Goal: Use online tool/utility: Utilize a website feature to perform a specific function

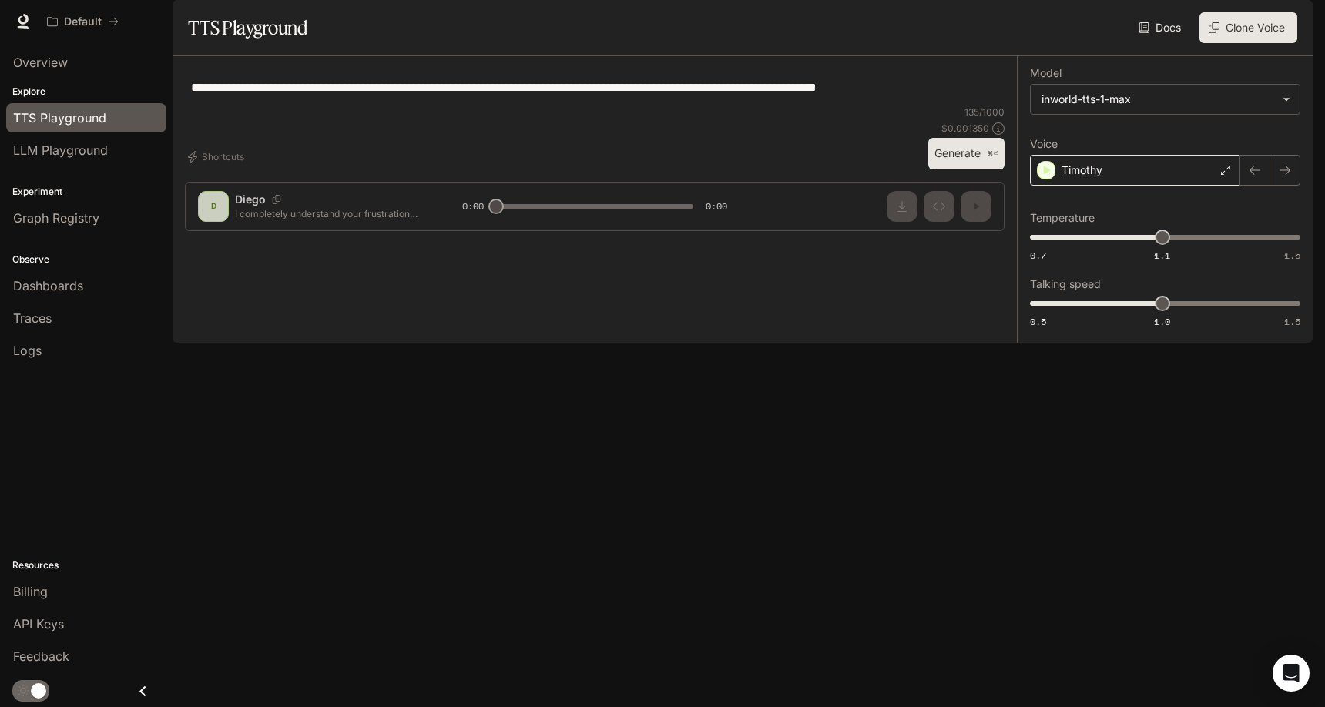
click at [1126, 186] on div "Timothy" at bounding box center [1135, 170] width 210 height 31
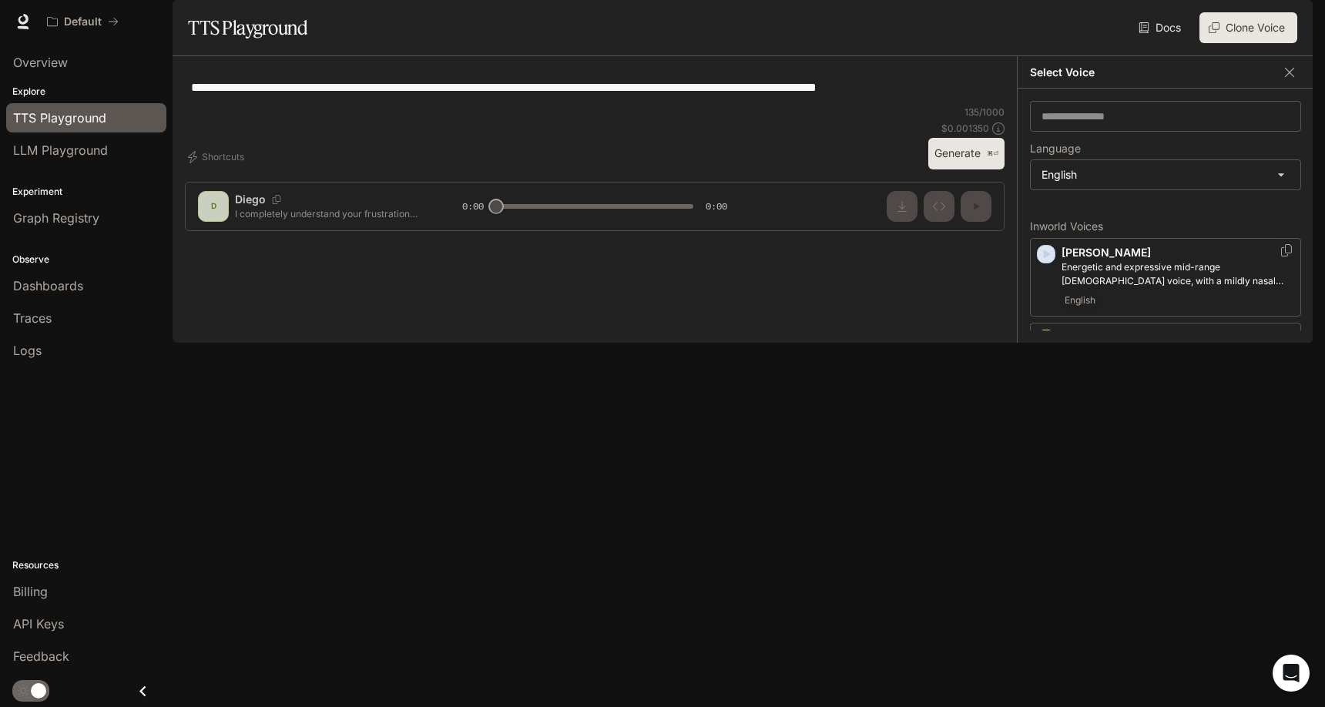
click at [1050, 262] on icon "button" at bounding box center [1045, 253] width 15 height 15
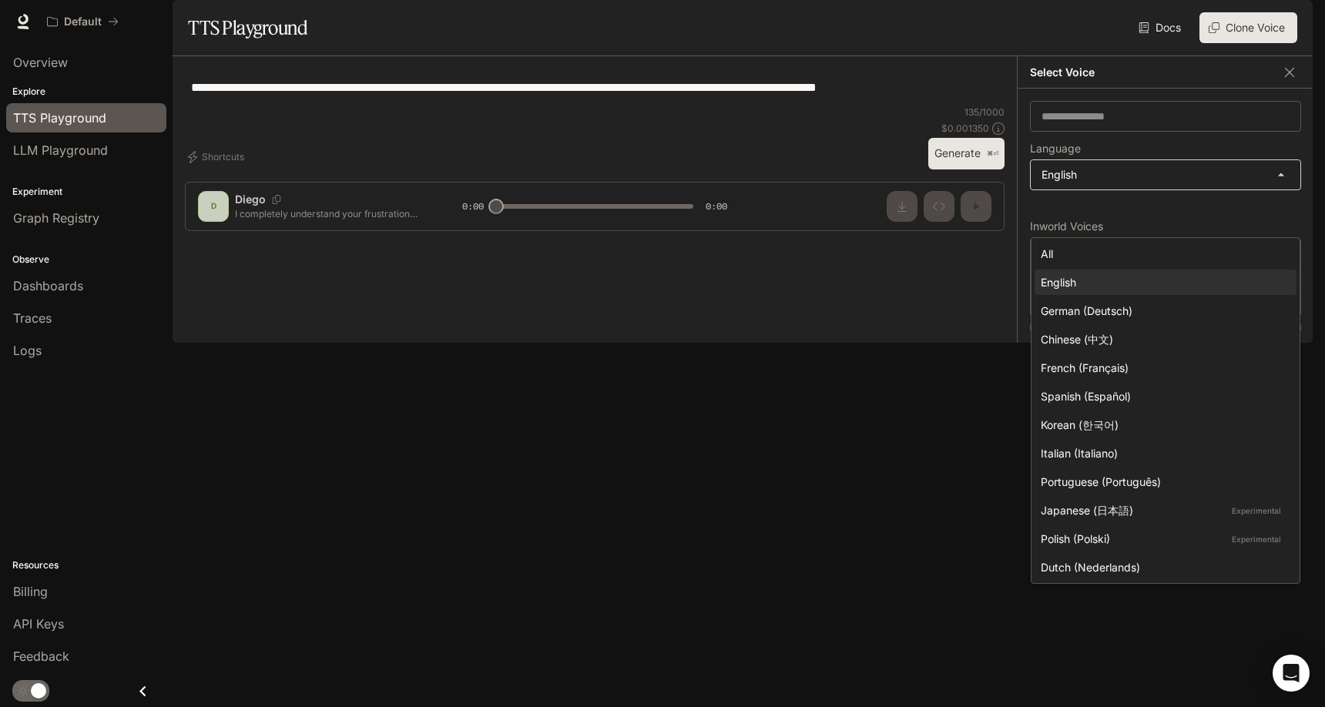
click at [1108, 220] on body "**********" at bounding box center [662, 353] width 1325 height 707
click at [1140, 282] on div "English" at bounding box center [1162, 282] width 243 height 16
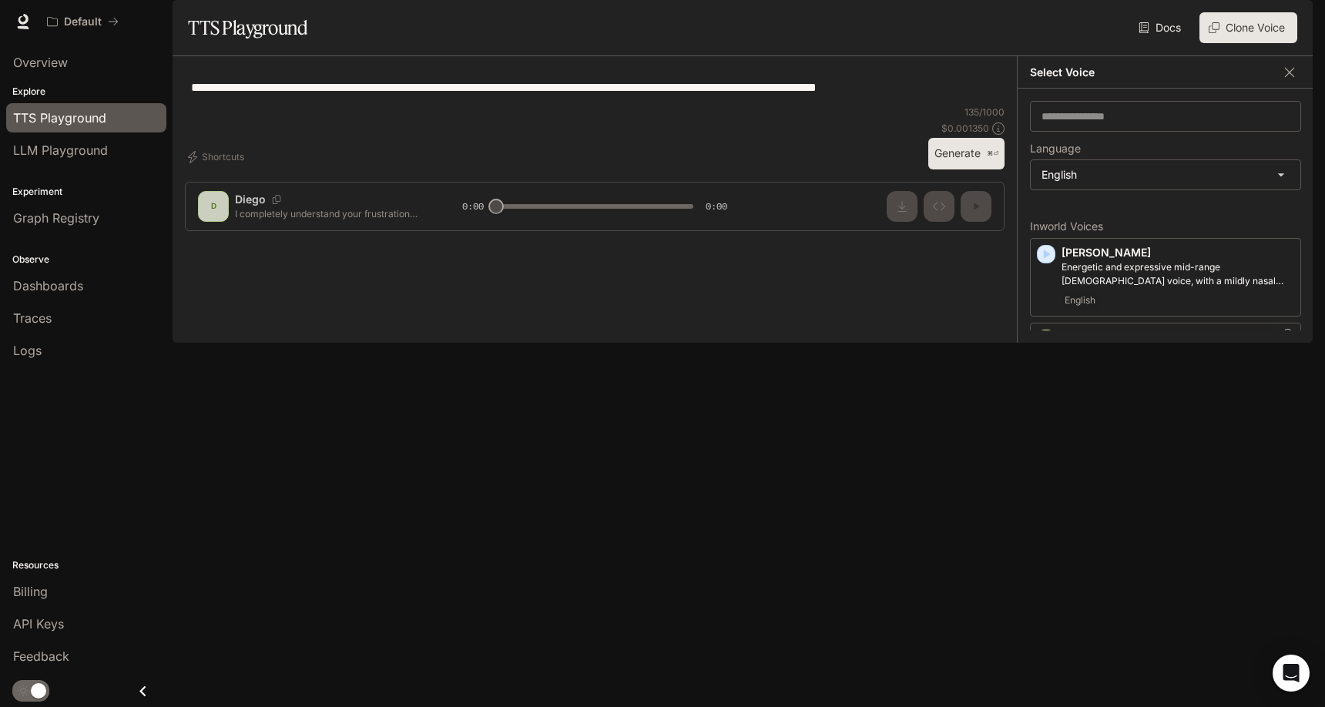
click at [1051, 347] on icon "button" at bounding box center [1045, 338] width 15 height 15
click at [1075, 132] on div "​" at bounding box center [1165, 116] width 271 height 31
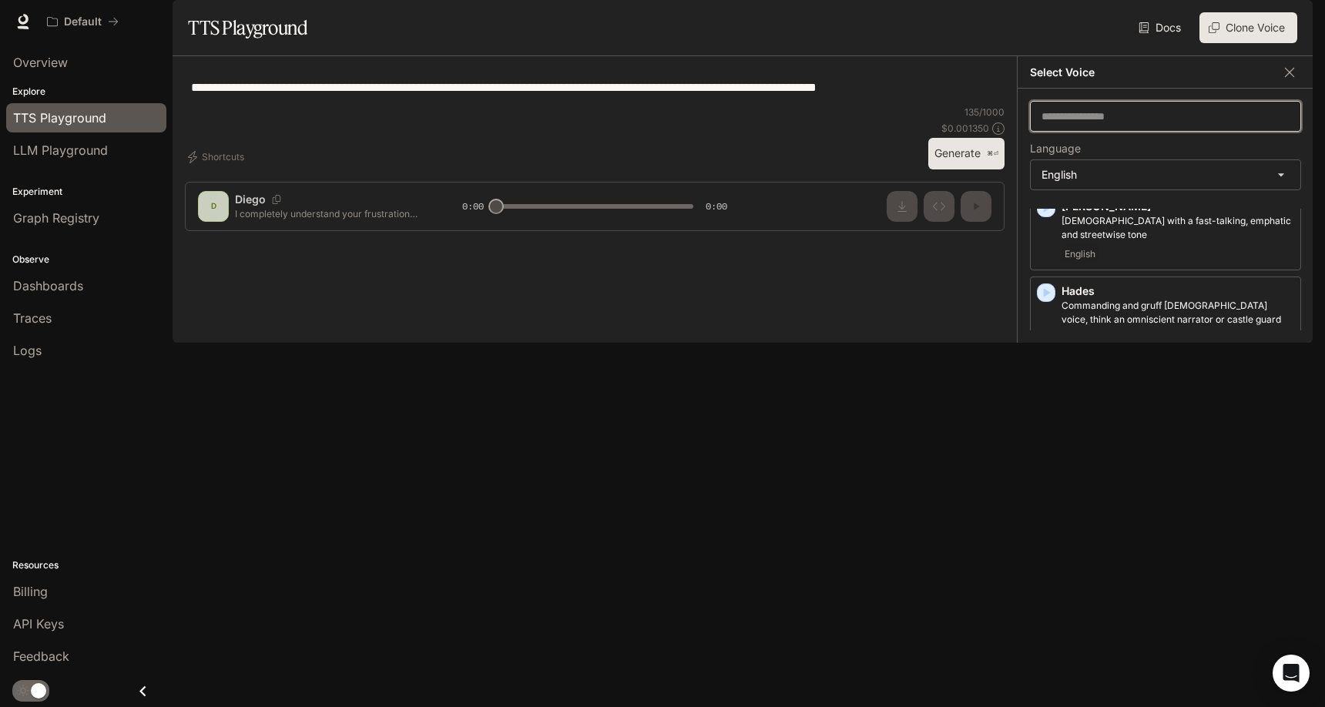
scroll to position [533, 0]
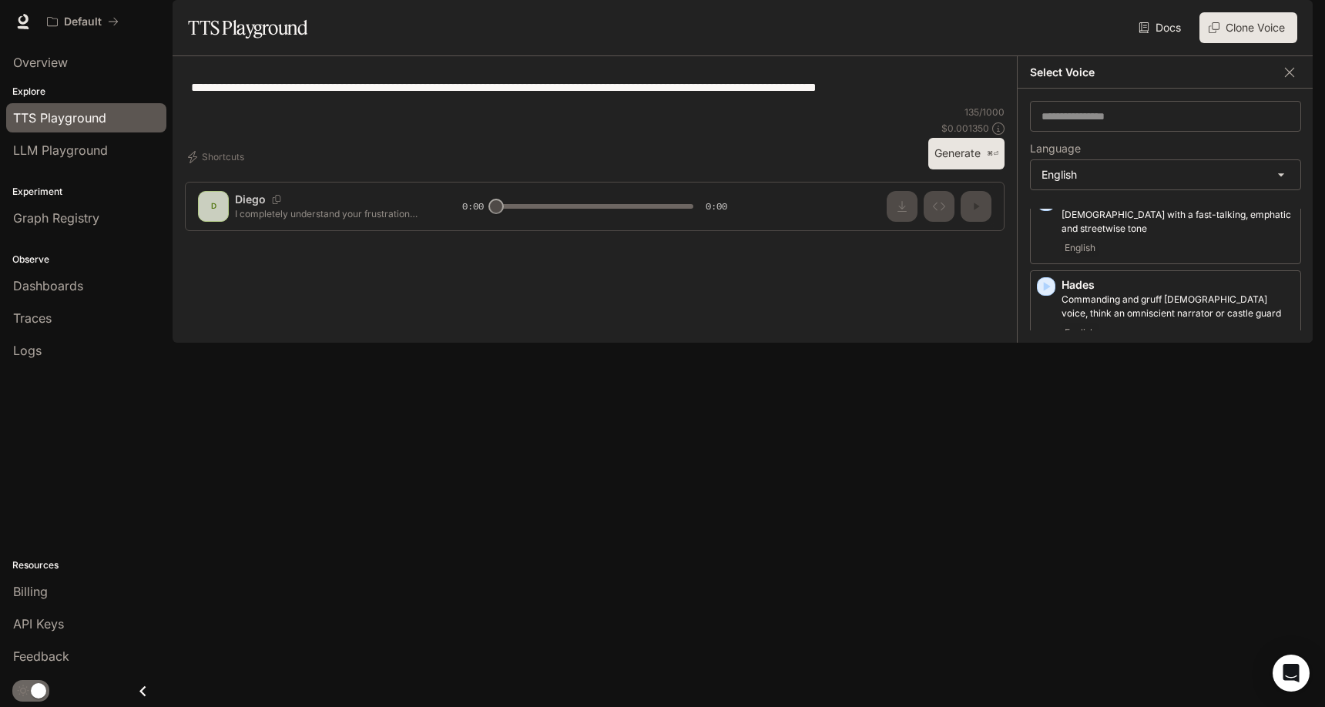
click at [1033, 478] on div "[PERSON_NAME], [DEMOGRAPHIC_DATA] [DEMOGRAPHIC_DATA] with an upbeat, friendly t…" at bounding box center [1165, 464] width 271 height 79
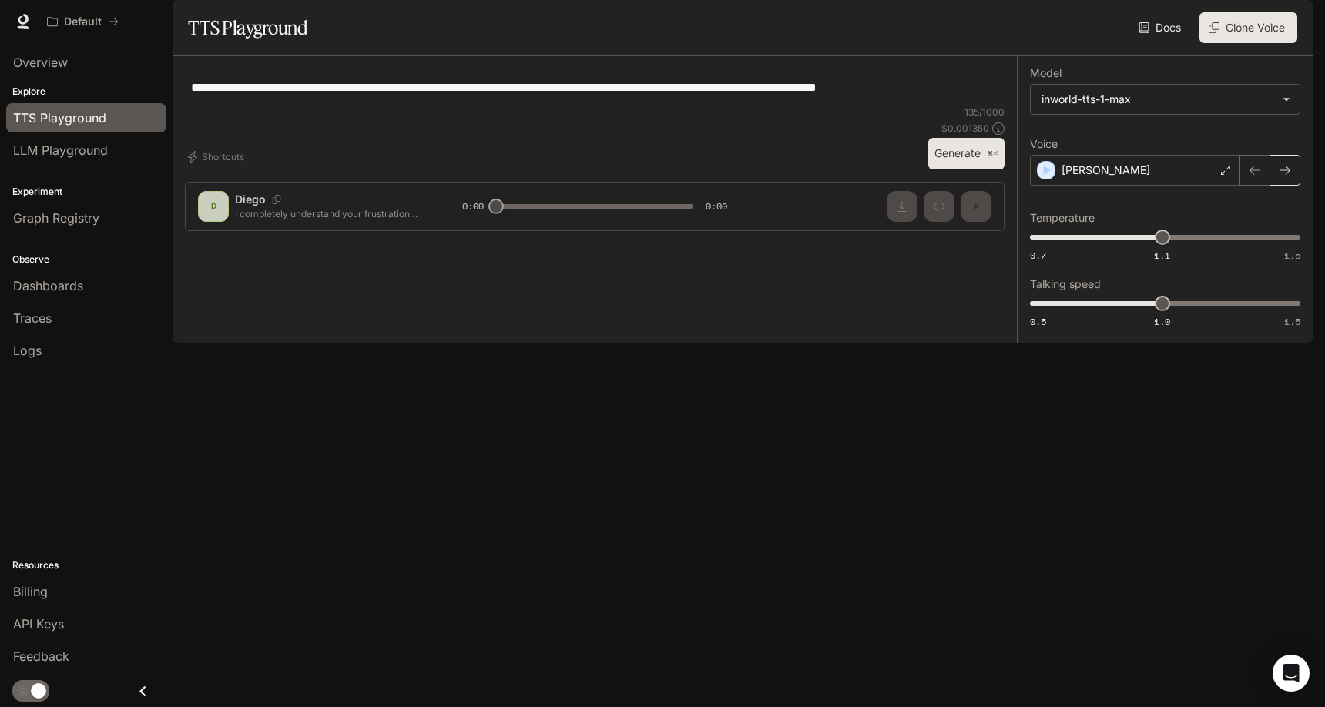
click at [1278, 186] on button "button" at bounding box center [1284, 170] width 31 height 31
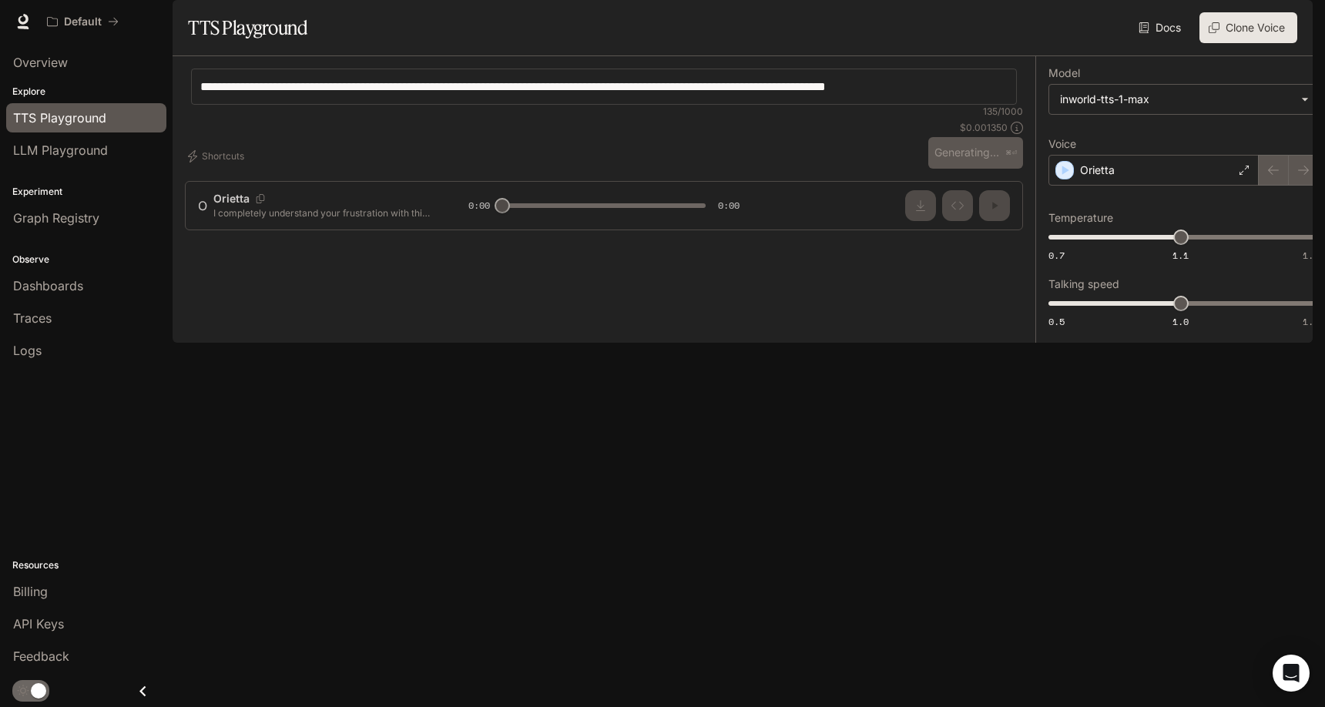
click at [1274, 186] on div at bounding box center [1289, 170] width 60 height 31
click at [1208, 186] on div "Orietta" at bounding box center [1153, 170] width 210 height 31
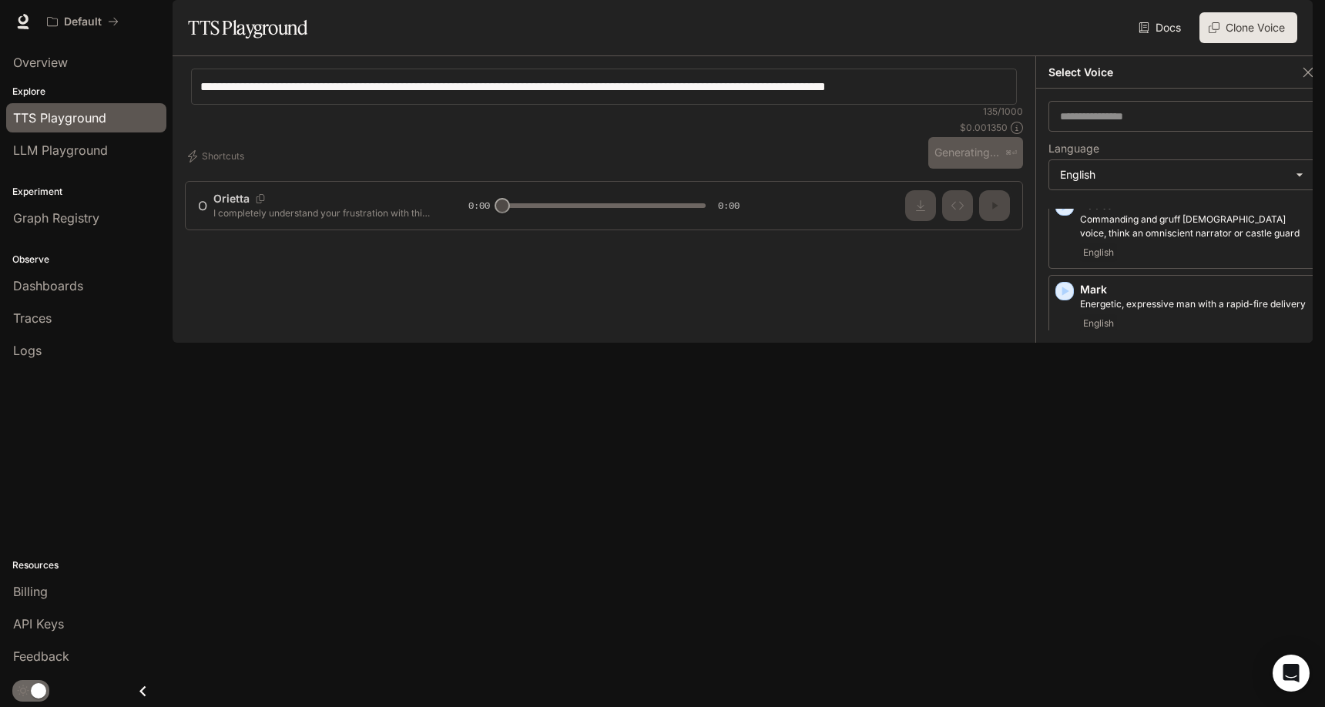
scroll to position [824, 0]
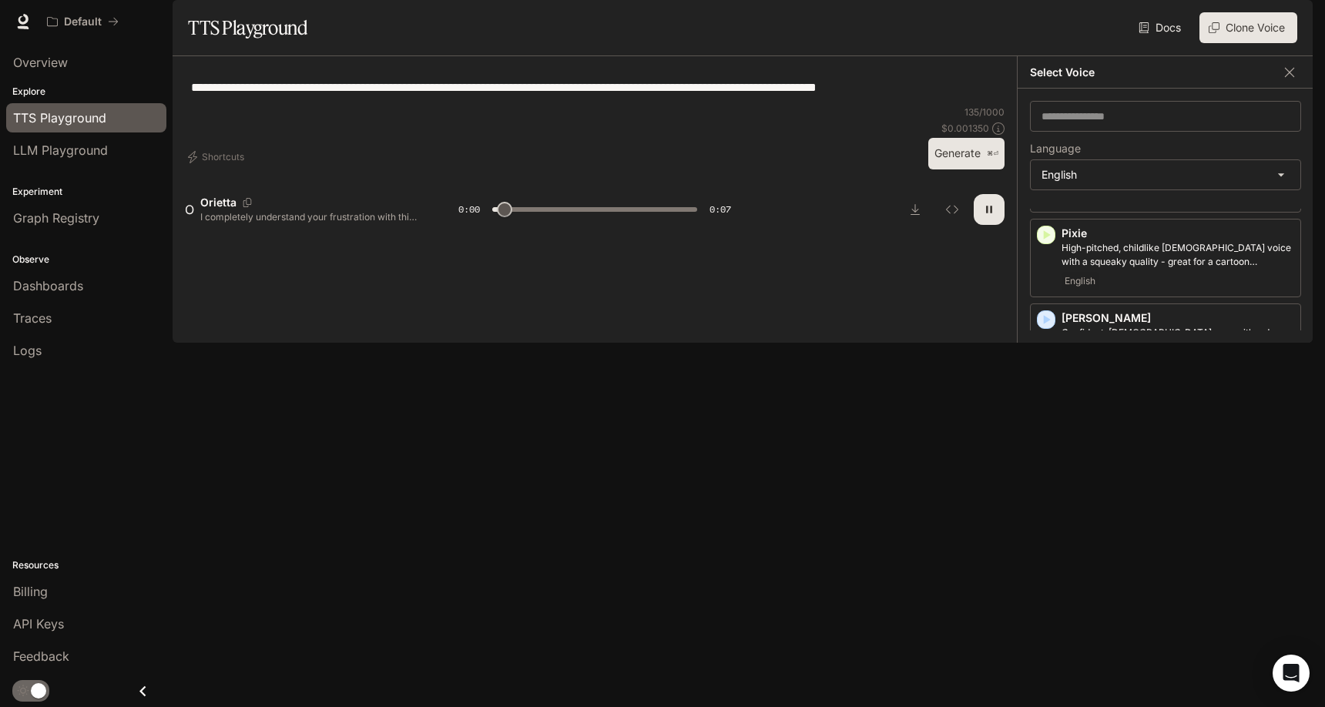
click at [1051, 651] on icon "button" at bounding box center [1045, 658] width 15 height 15
click at [976, 225] on button "button" at bounding box center [989, 209] width 31 height 31
click at [1051, 568] on icon "button" at bounding box center [1045, 573] width 15 height 15
click at [1051, 480] on div "[PERSON_NAME] [DEMOGRAPHIC_DATA] voice, with a time-worn quality English" at bounding box center [1165, 512] width 271 height 79
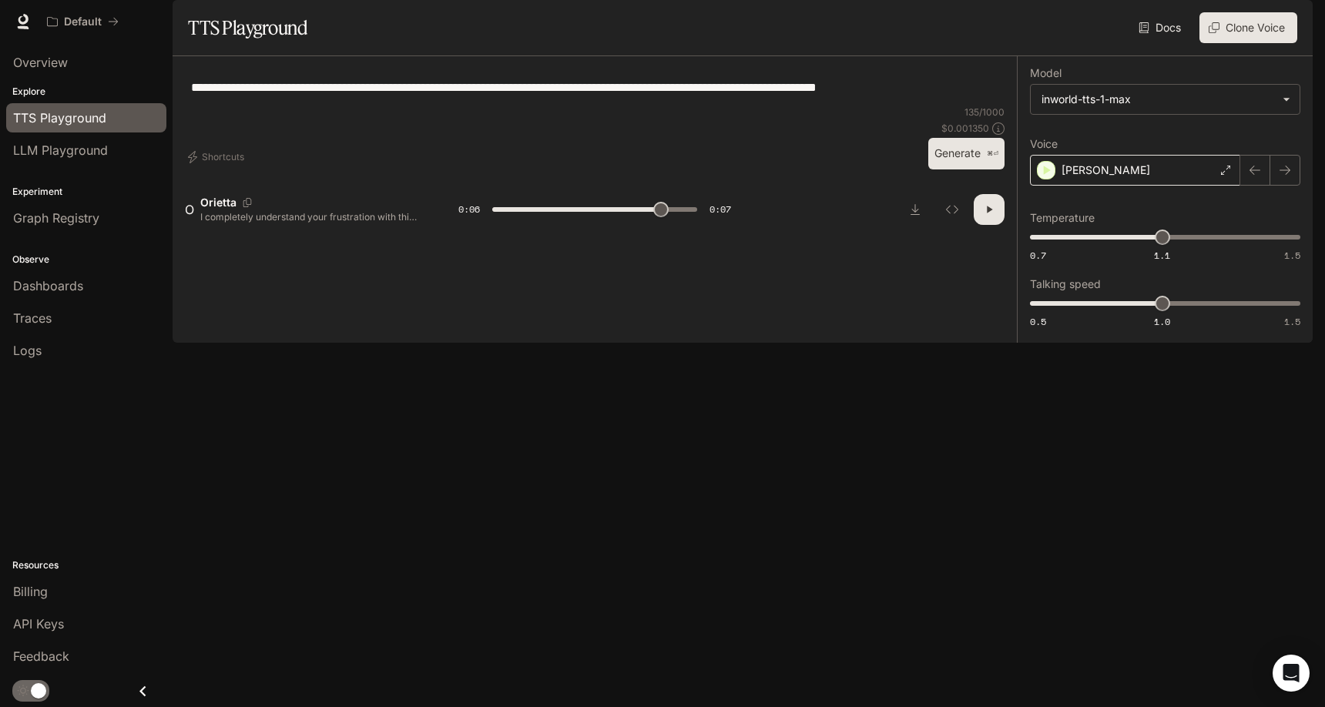
click at [1059, 186] on div "[PERSON_NAME]" at bounding box center [1135, 170] width 210 height 31
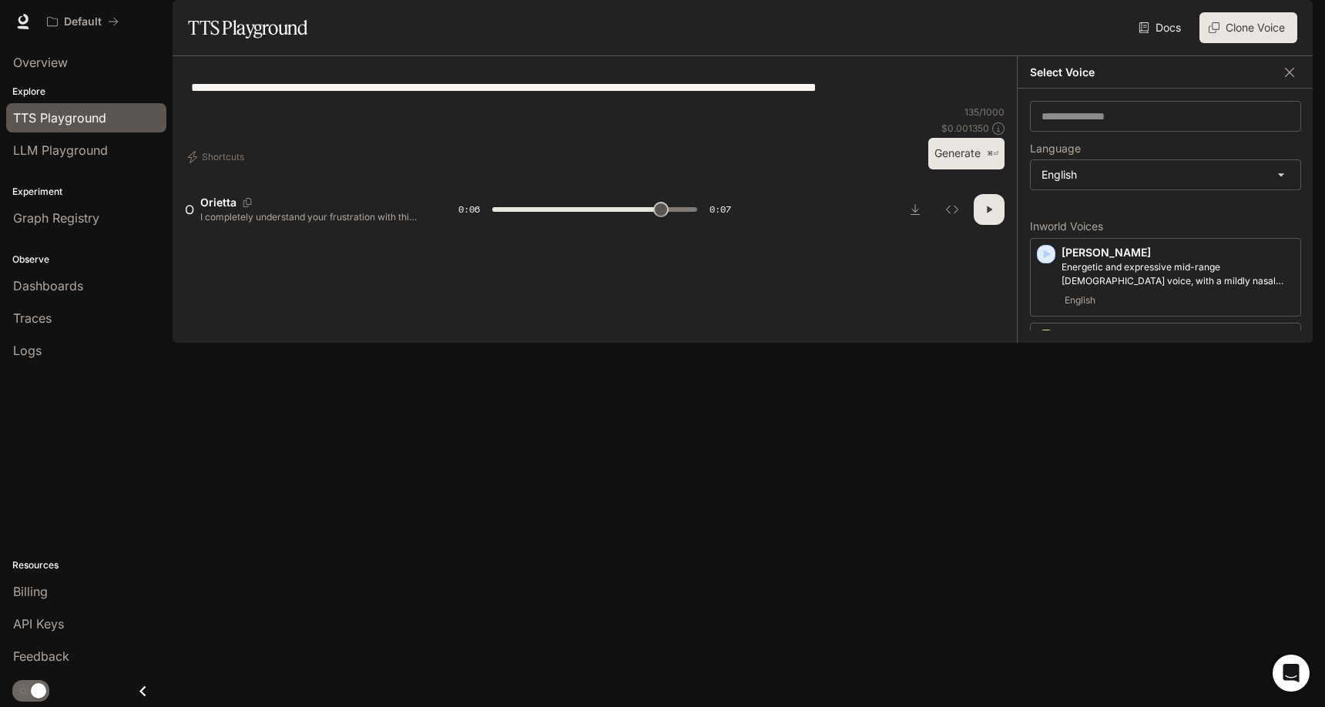
click at [1049, 502] on icon "button" at bounding box center [1045, 494] width 15 height 15
click at [1050, 462] on div "[PERSON_NAME] [DEMOGRAPHIC_DATA] [DEMOGRAPHIC_DATA] with a refined and articula…" at bounding box center [1165, 433] width 271 height 79
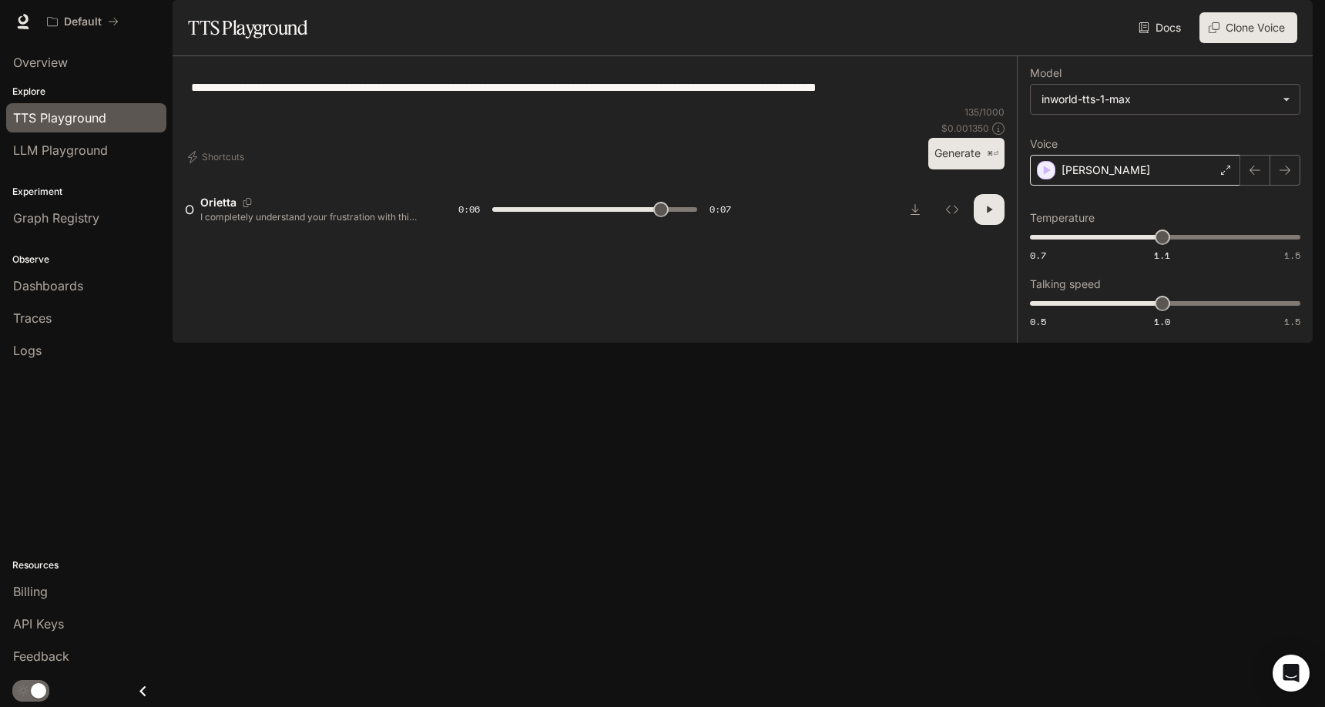
click at [1109, 186] on div "[PERSON_NAME]" at bounding box center [1135, 170] width 210 height 31
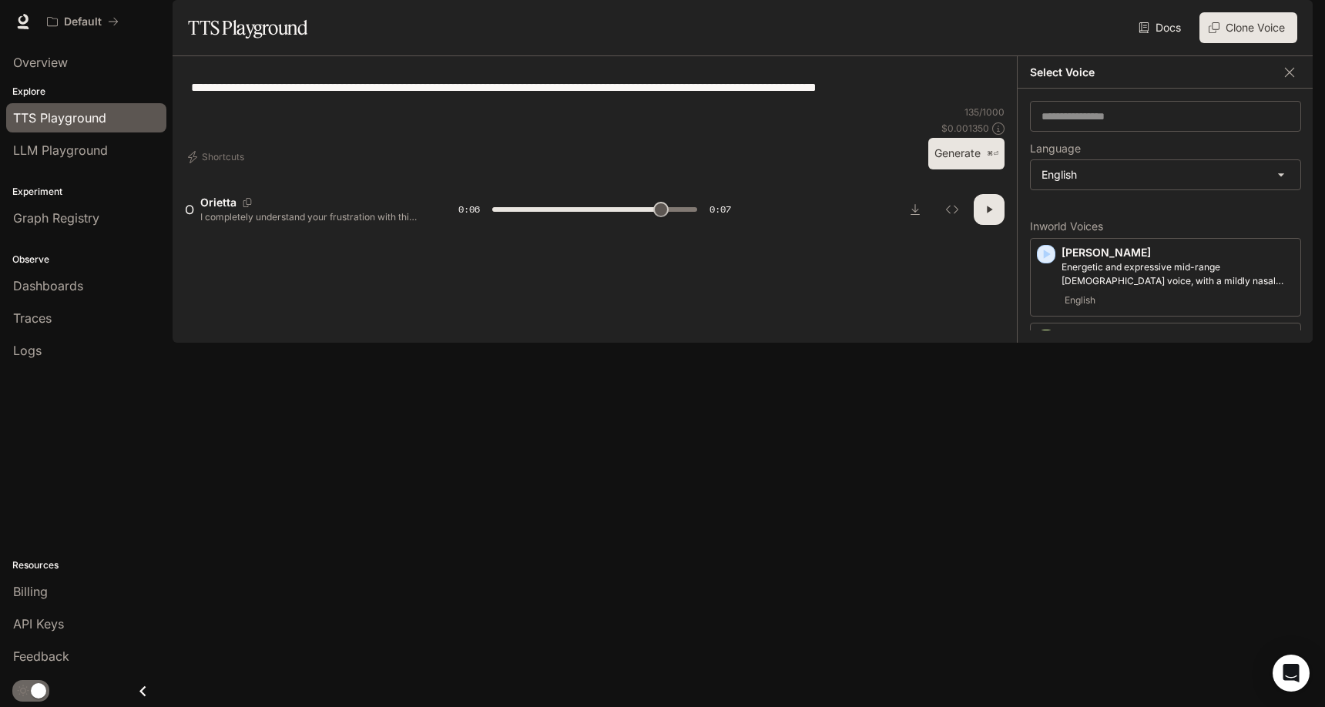
click at [1042, 417] on icon "button" at bounding box center [1045, 409] width 15 height 15
click at [1048, 344] on icon "button" at bounding box center [1047, 338] width 7 height 9
click at [1048, 262] on icon "button" at bounding box center [1045, 253] width 15 height 15
click at [1046, 344] on icon "button" at bounding box center [1047, 338] width 7 height 9
click at [1168, 359] on p "A warm, natural [DEMOGRAPHIC_DATA] voice" at bounding box center [1177, 352] width 233 height 14
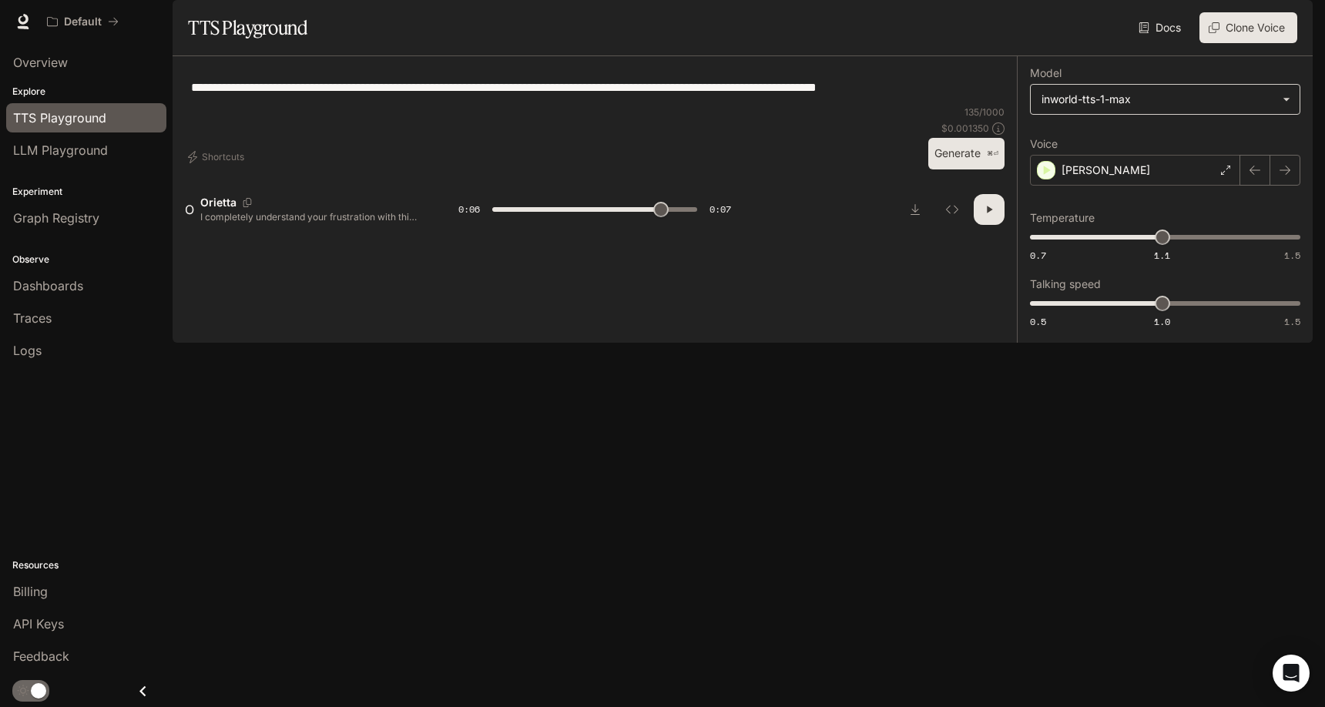
click at [1096, 146] on body "**********" at bounding box center [662, 353] width 1325 height 707
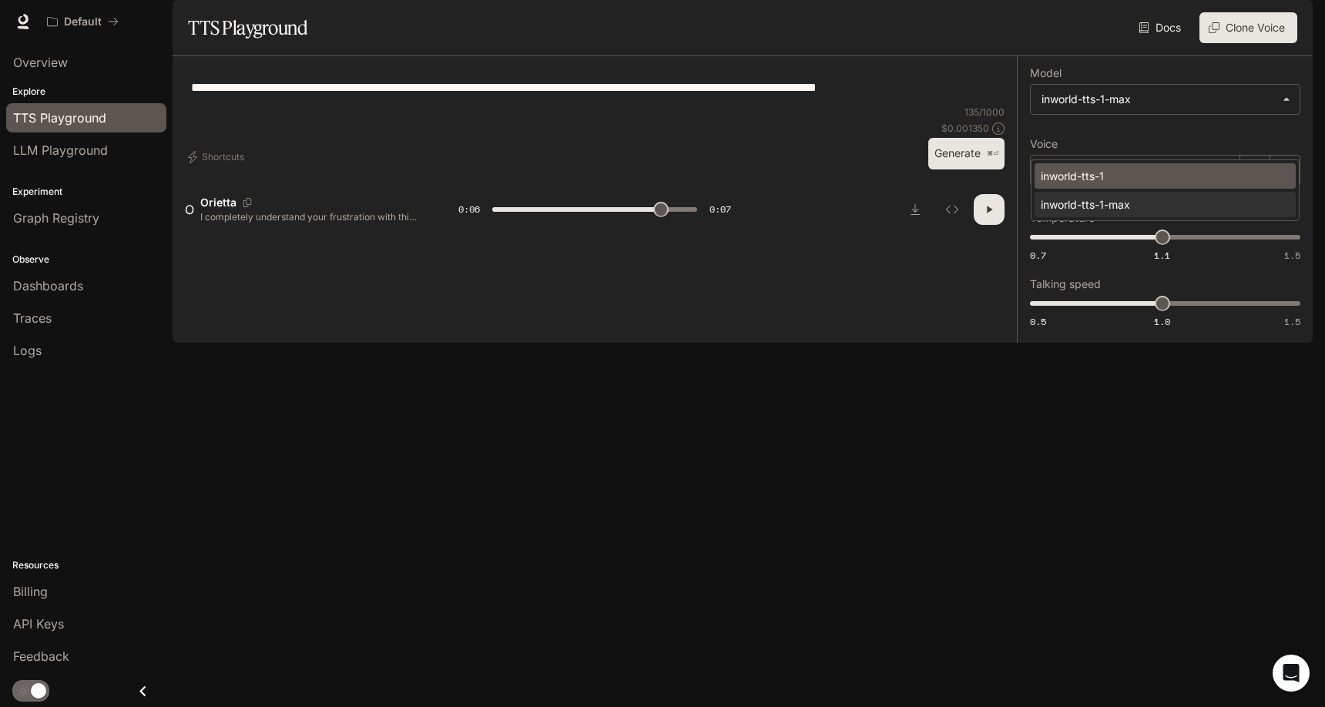
click at [1088, 171] on div "inworld-tts-1" at bounding box center [1162, 176] width 243 height 16
type input "***"
type input "**********"
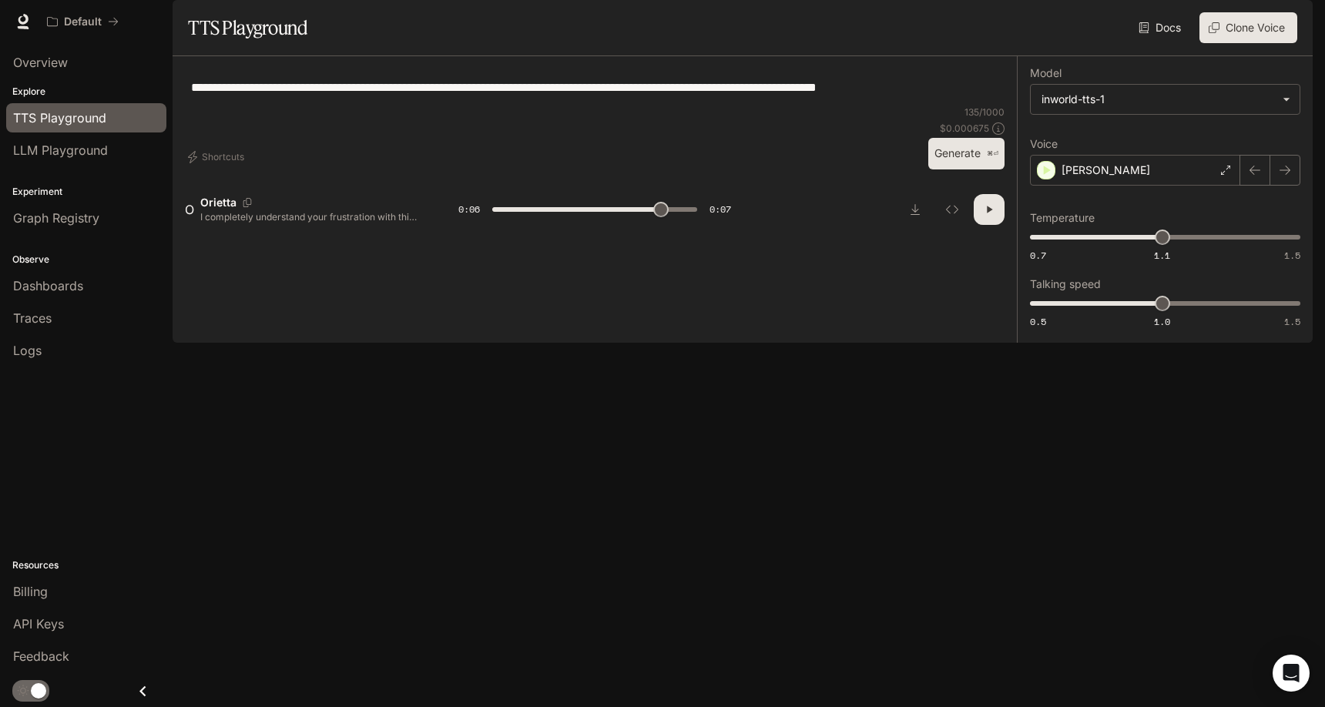
click at [951, 169] on button "Generate ⌘⏎" at bounding box center [966, 154] width 76 height 32
type input "*"
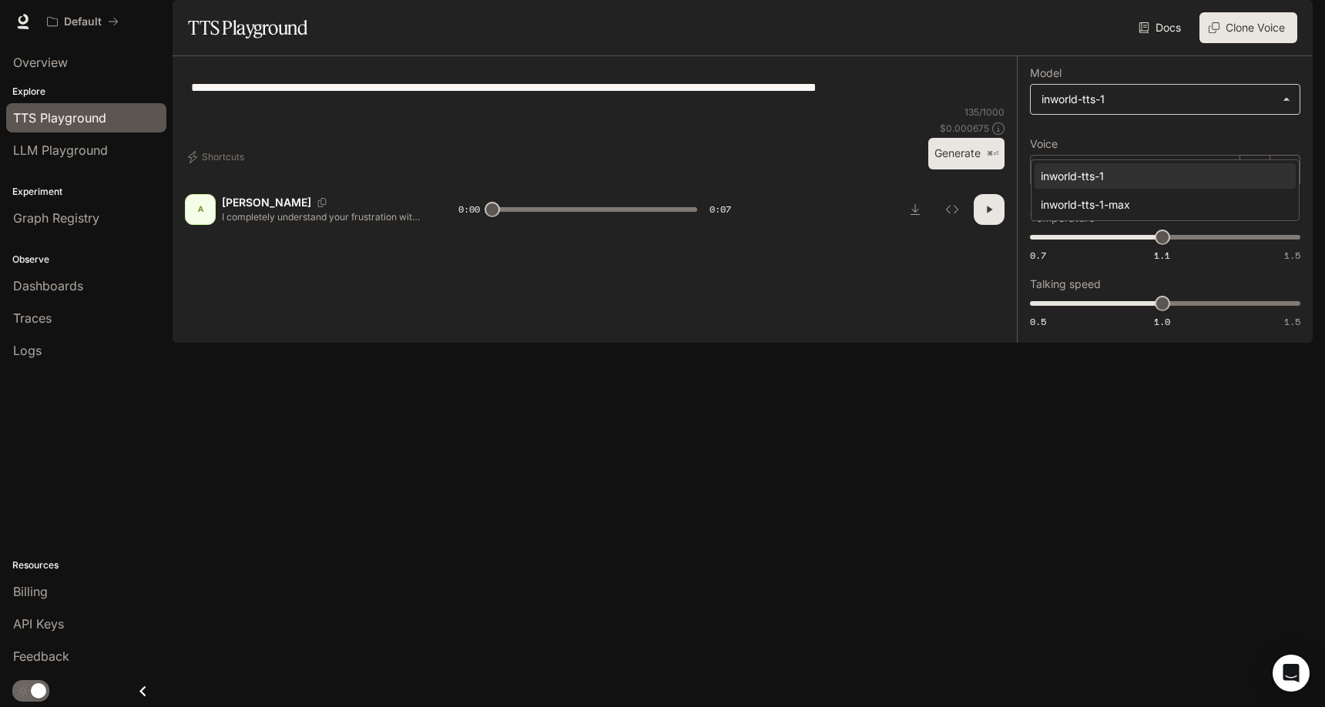
click at [1128, 140] on body "**********" at bounding box center [662, 353] width 1325 height 707
click at [1101, 199] on div "inworld-tts-1-max" at bounding box center [1162, 204] width 243 height 16
type input "**********"
click at [954, 169] on button "Generate ⌘⏎" at bounding box center [966, 154] width 76 height 32
type input "*"
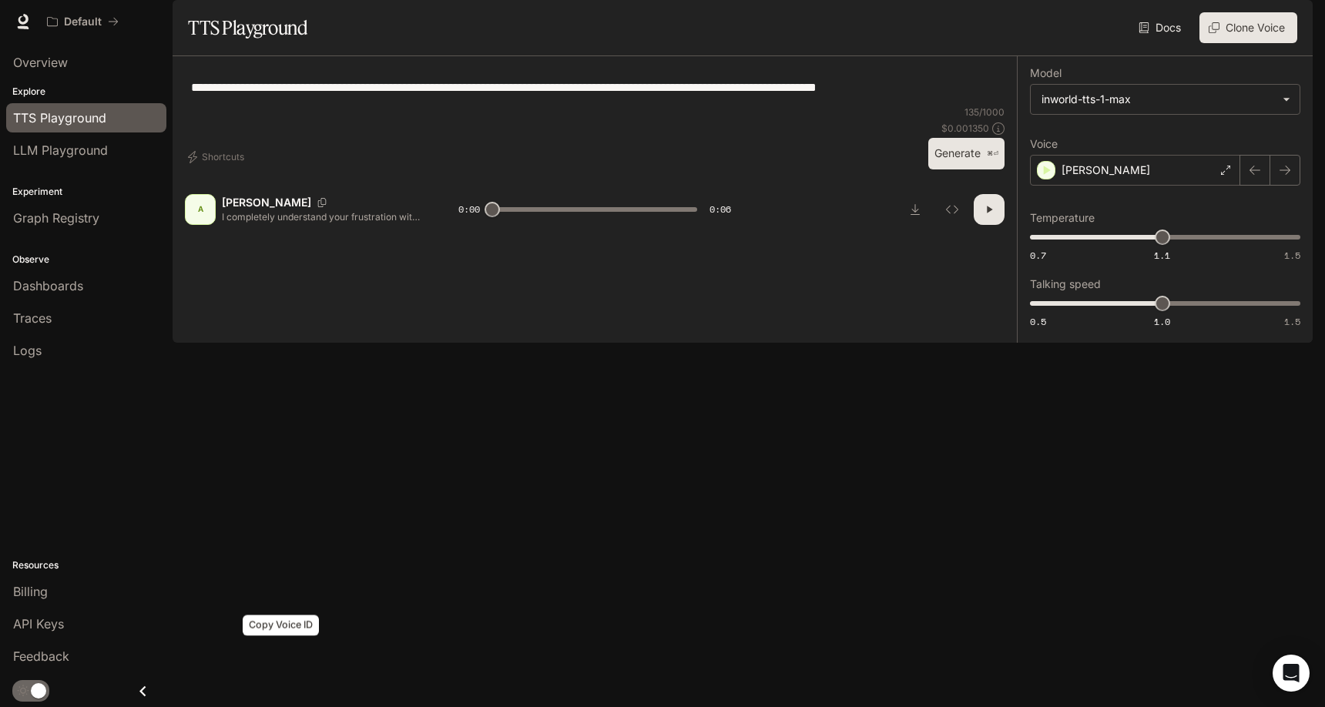
click at [314, 207] on icon "Copy Voice ID" at bounding box center [321, 202] width 15 height 9
click at [102, 589] on div "Billing" at bounding box center [86, 591] width 146 height 18
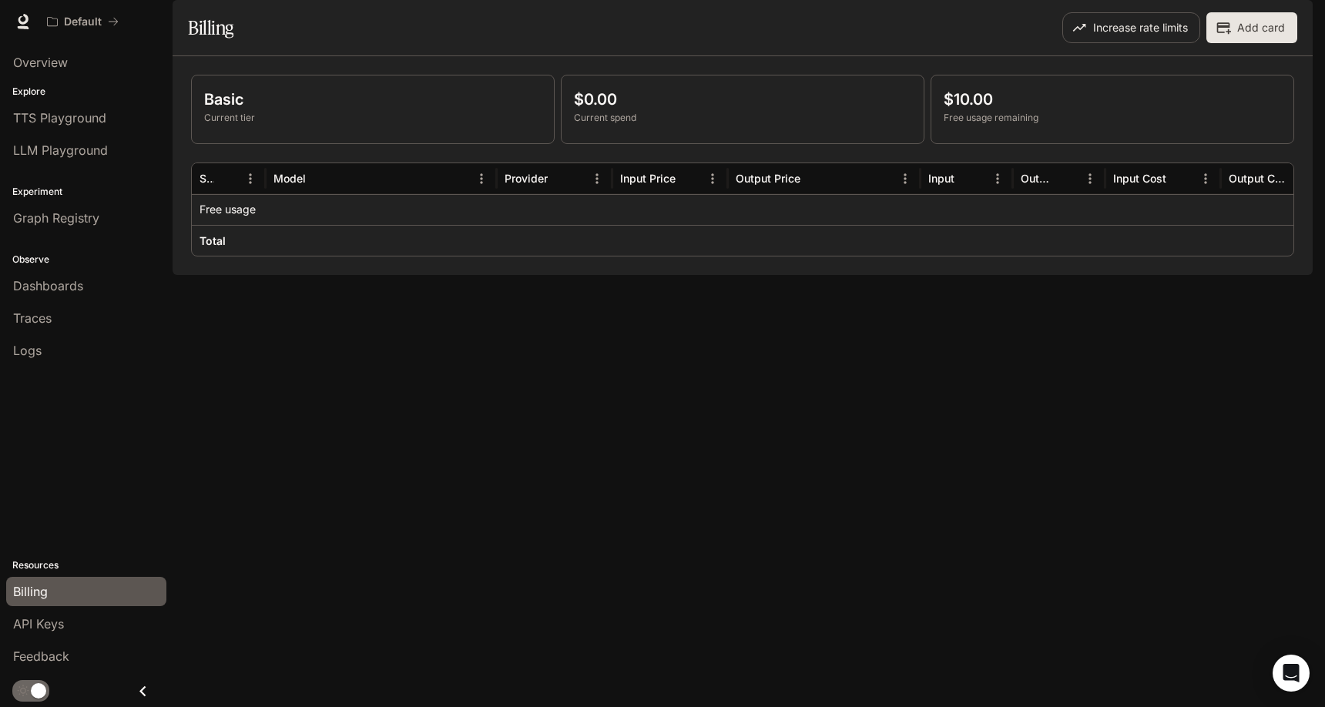
click at [645, 125] on p "Current spend" at bounding box center [742, 118] width 337 height 14
click at [278, 143] on div "Basic Current tier" at bounding box center [373, 109] width 362 height 68
click at [8, 264] on p "Observe" at bounding box center [86, 260] width 173 height 14
click at [37, 291] on span "Dashboards" at bounding box center [48, 286] width 70 height 18
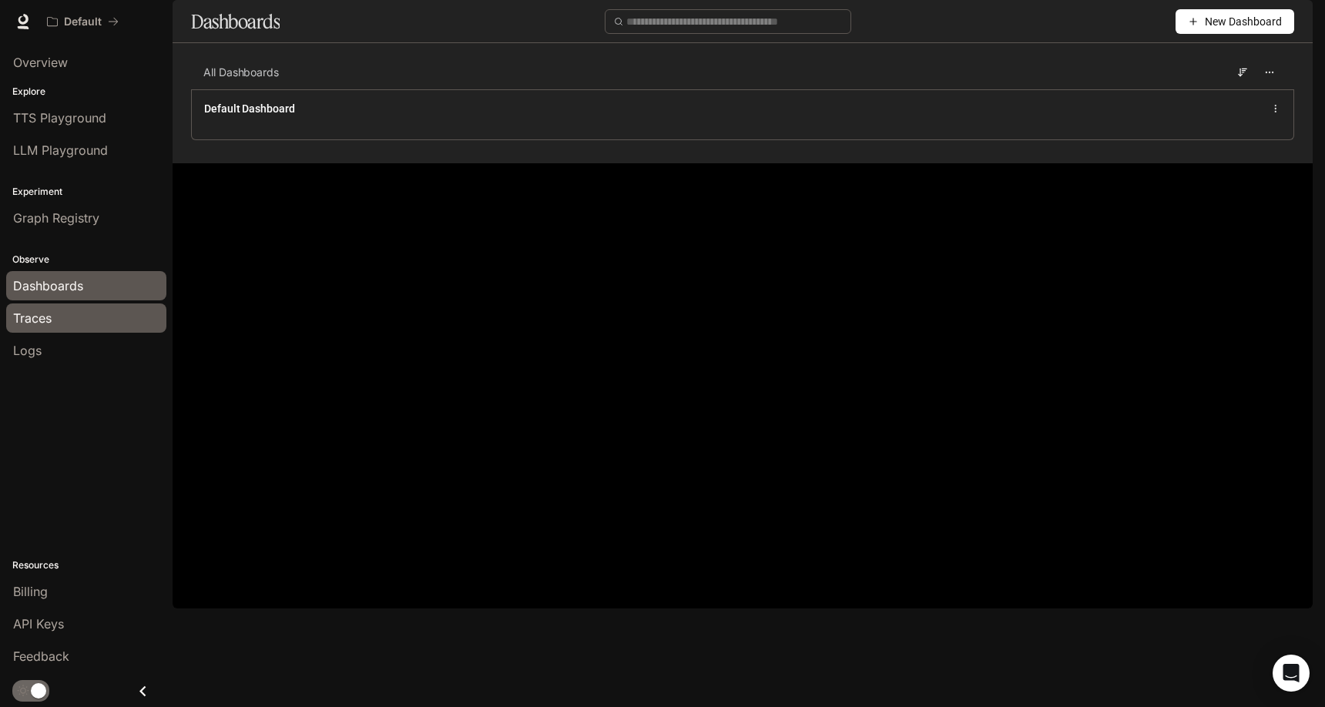
click at [84, 324] on div "Traces" at bounding box center [86, 318] width 146 height 18
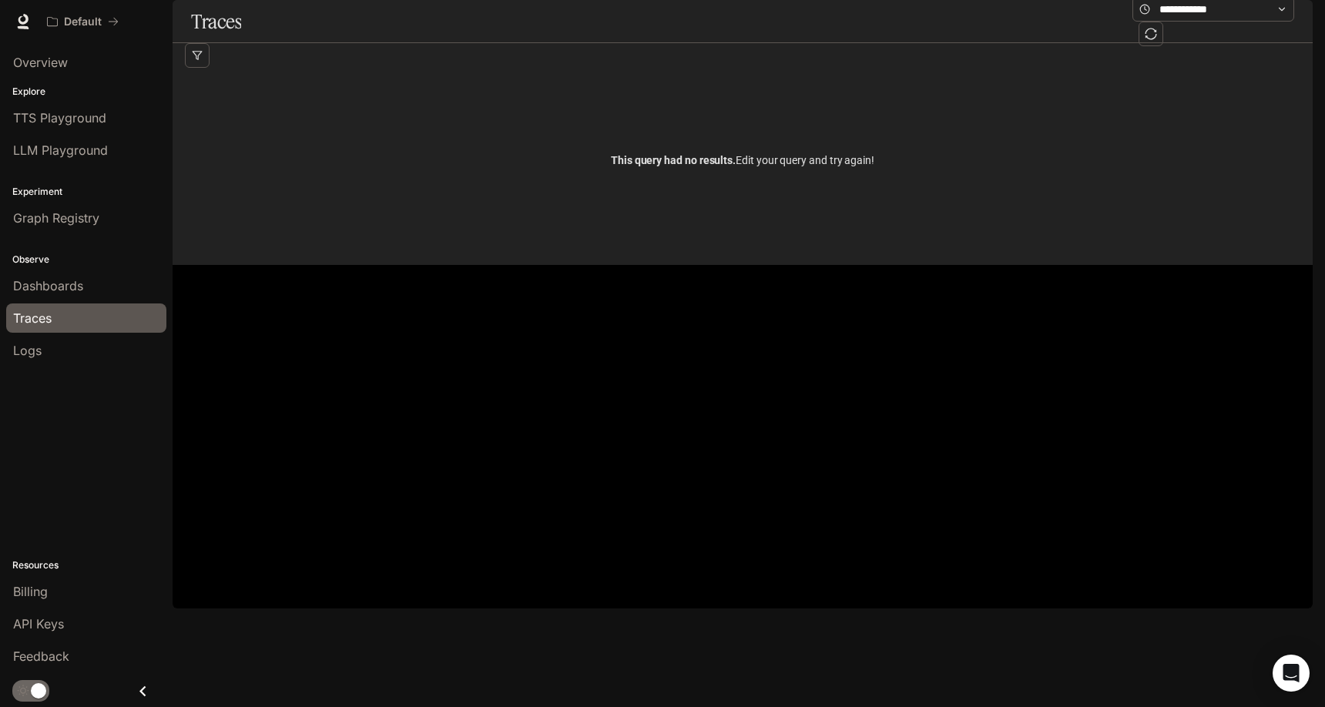
click at [73, 374] on div "Overview Explore TTS Playground LLM Playground Experiment Graph Registry Observ…" at bounding box center [86, 375] width 173 height 664
click at [72, 348] on div "Logs" at bounding box center [86, 350] width 146 height 18
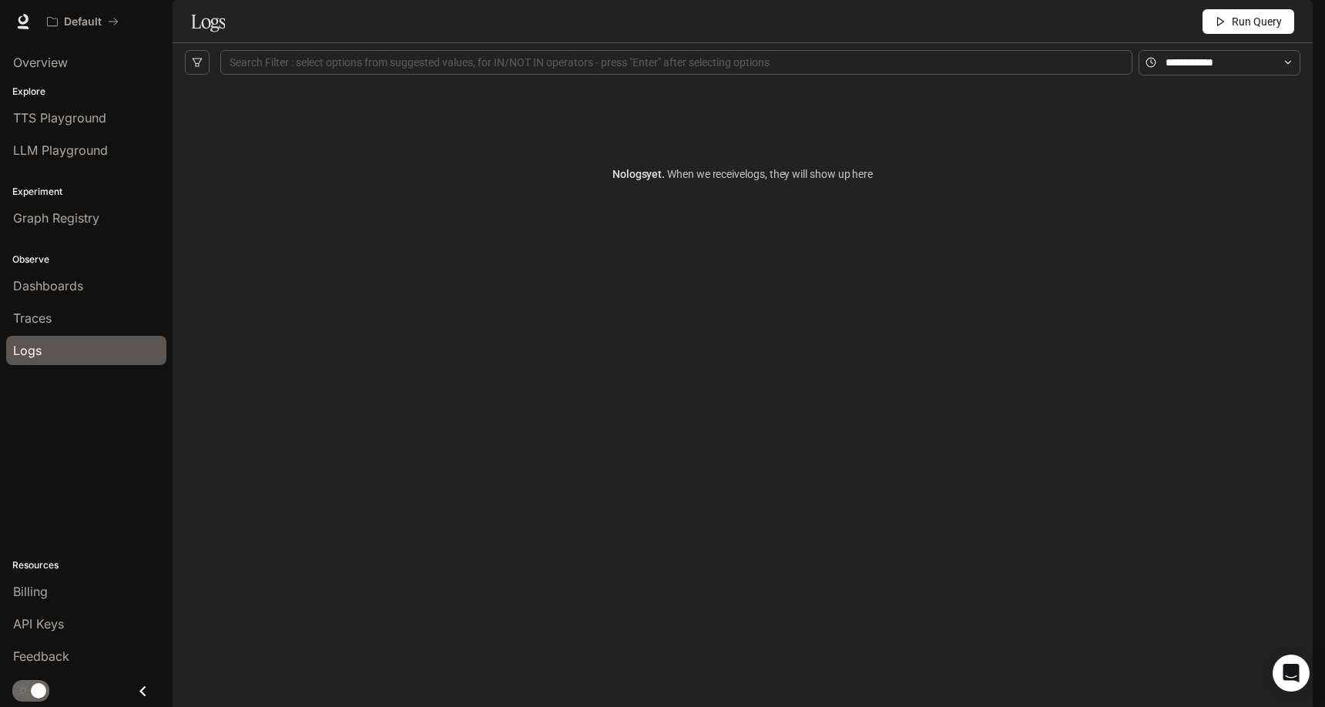
click at [60, 92] on p "Explore" at bounding box center [86, 92] width 173 height 14
click at [73, 117] on span "TTS Playground" at bounding box center [59, 118] width 93 height 18
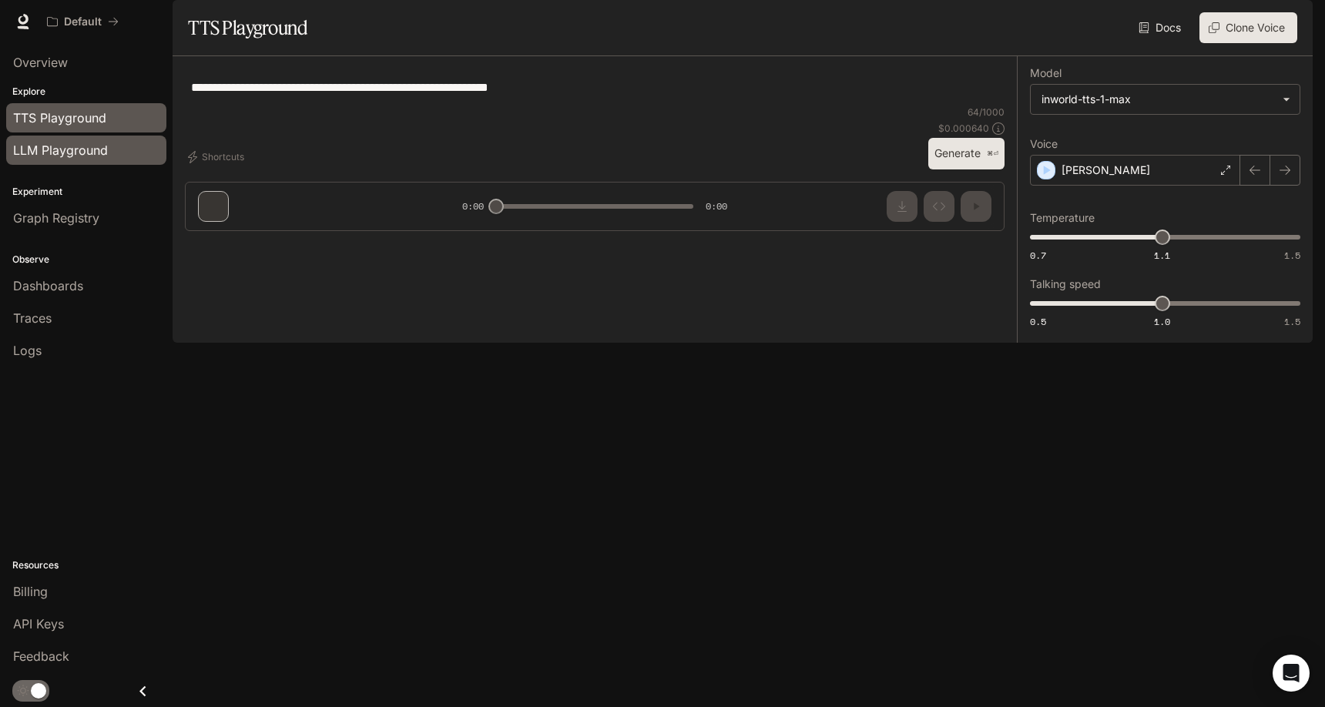
type textarea "**********"
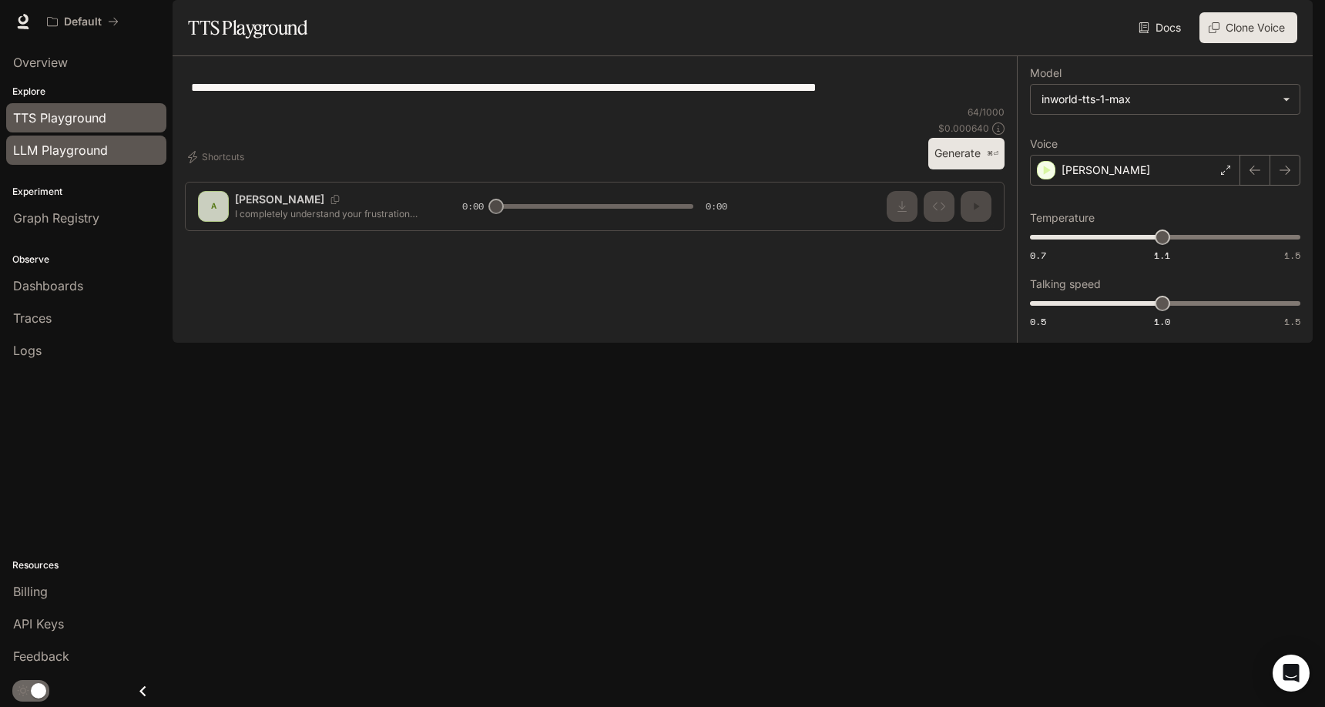
click at [73, 153] on span "LLM Playground" at bounding box center [60, 150] width 95 height 18
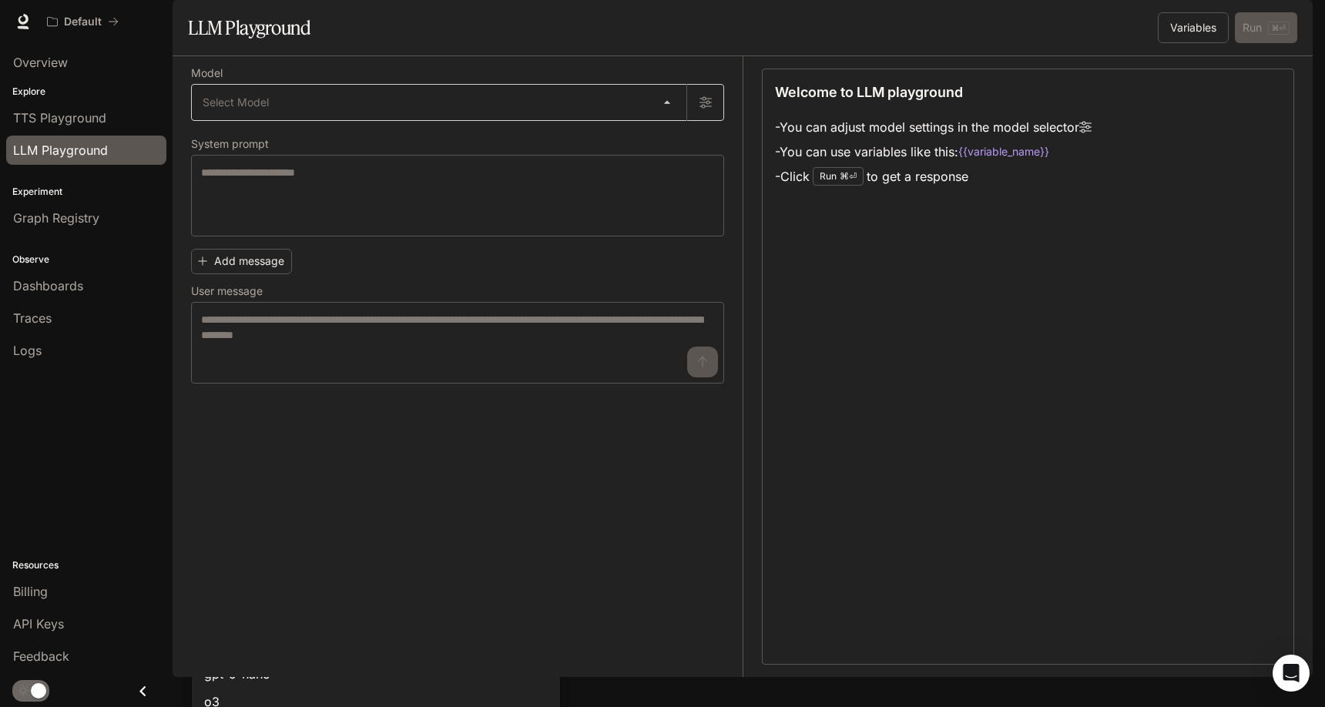
click at [410, 146] on body "Skip to main content Default Runtime Runtime Documentation Documentation Portal…" at bounding box center [662, 353] width 1325 height 707
type input "**********"
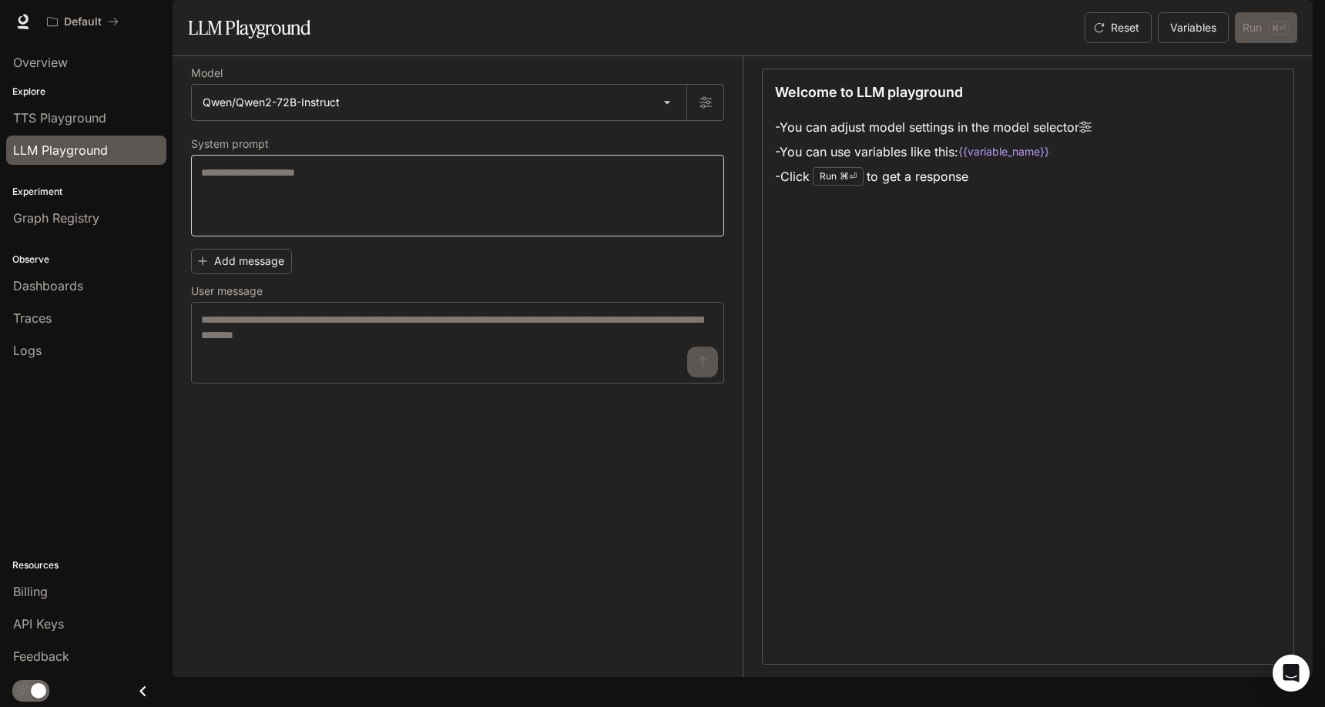
click at [541, 200] on div "* ​" at bounding box center [457, 196] width 533 height 82
click at [501, 302] on label "User message" at bounding box center [457, 294] width 533 height 15
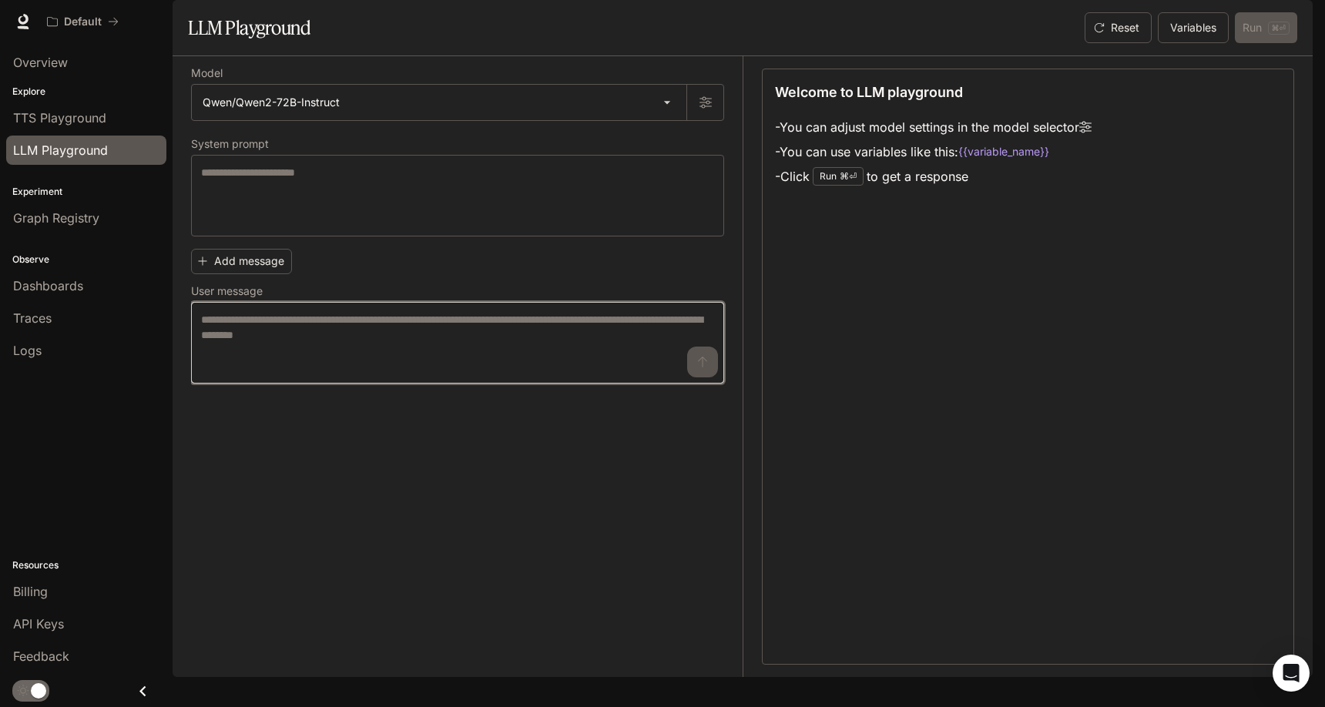
click at [498, 374] on textarea at bounding box center [457, 343] width 513 height 62
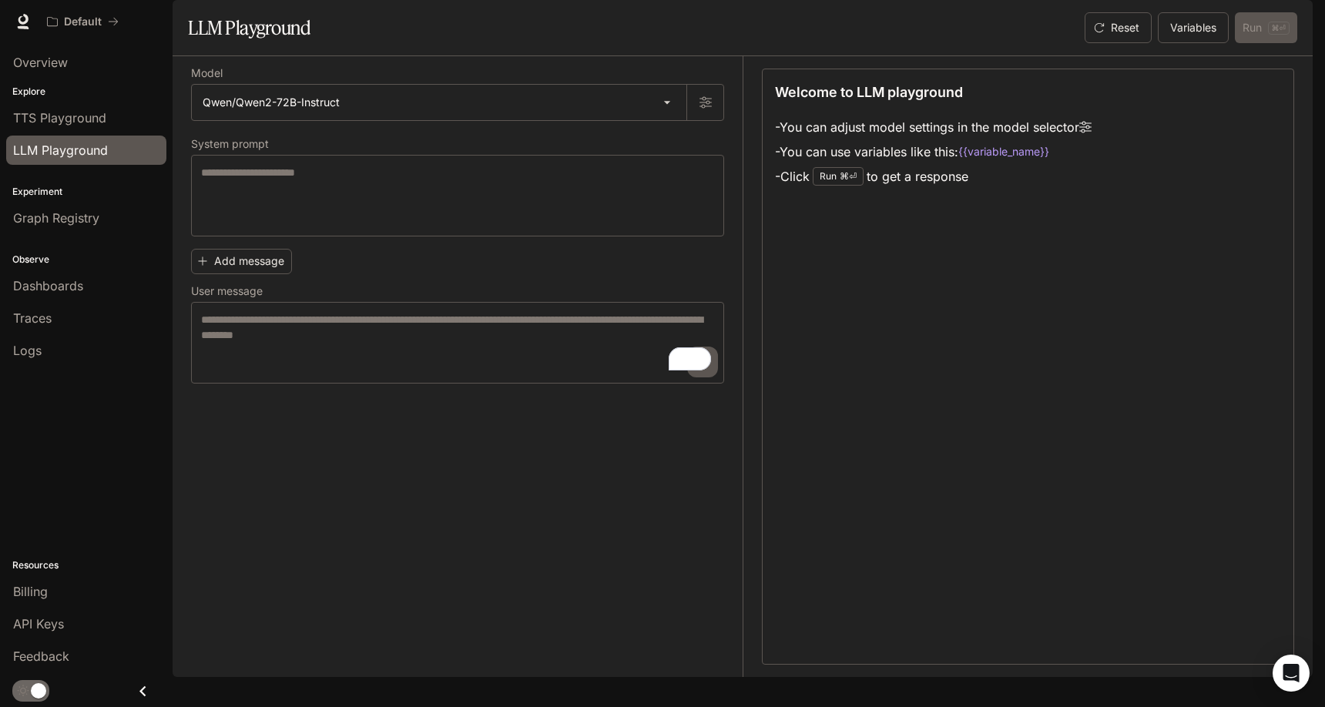
click at [847, 189] on li "- Click Run ⌘⏎ to get a response" at bounding box center [933, 176] width 317 height 25
click at [847, 181] on p "⌘⏎" at bounding box center [848, 176] width 17 height 9
click at [1228, 26] on span "Documentation" at bounding box center [1220, 21] width 76 height 19
